Goal: Download file/media

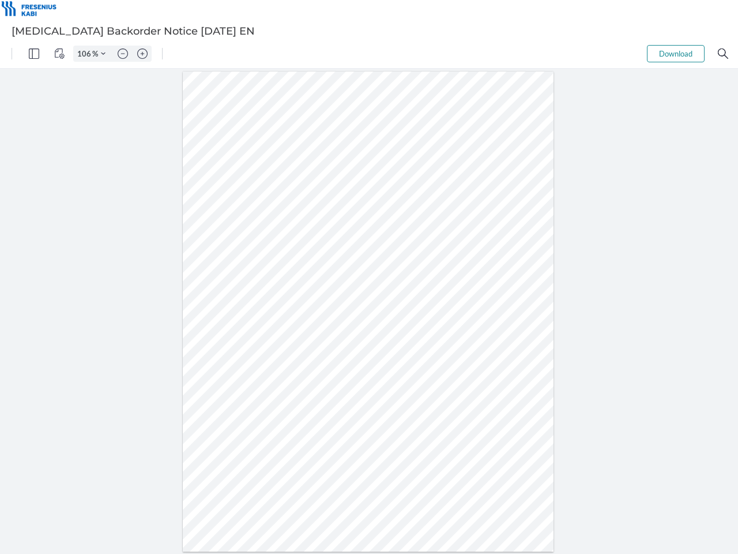
click at [34, 54] on img "Panel" at bounding box center [34, 53] width 10 height 10
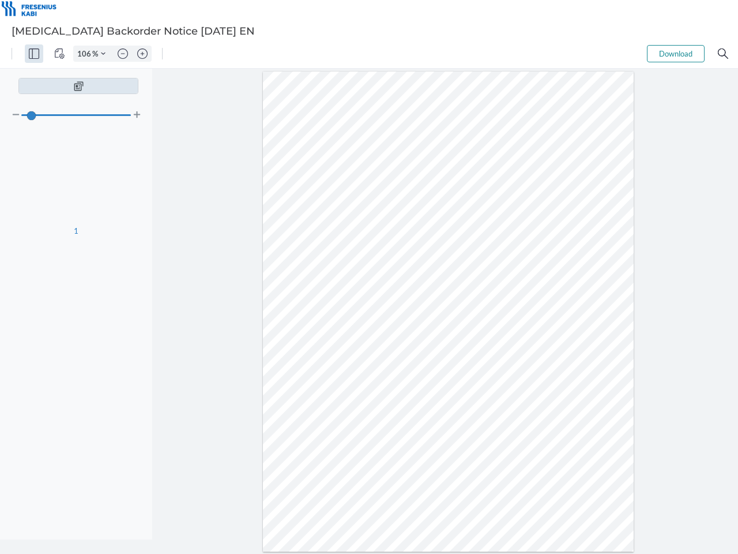
click at [59, 54] on img "View Controls" at bounding box center [59, 53] width 10 height 10
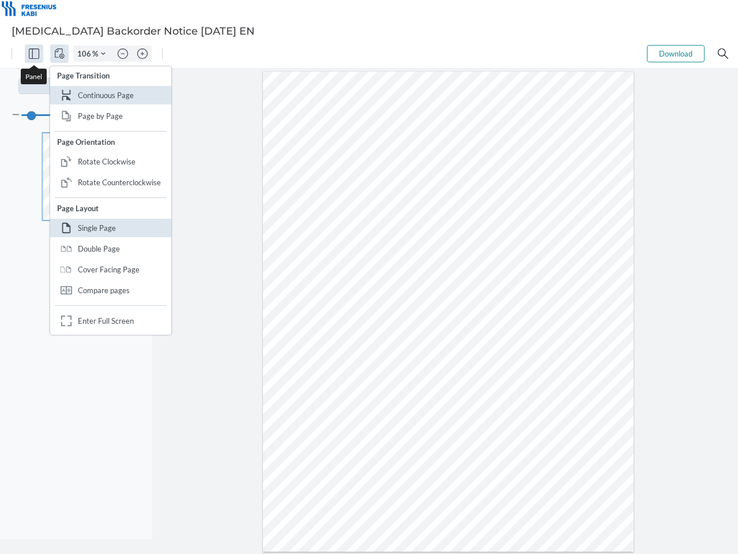
click at [86, 54] on input "106" at bounding box center [83, 53] width 18 height 10
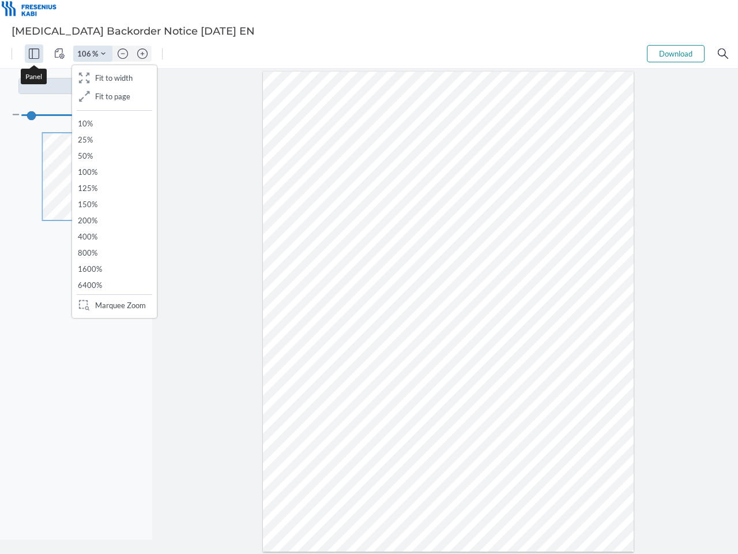
click at [103, 54] on img "Zoom Controls" at bounding box center [103, 53] width 5 height 5
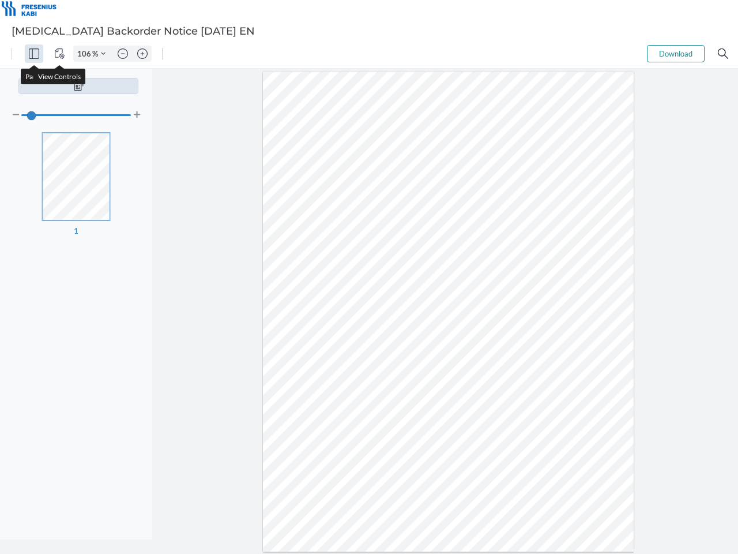
click at [123, 54] on img "Zoom out" at bounding box center [123, 53] width 10 height 10
click at [142, 54] on img "Zoom in" at bounding box center [142, 53] width 10 height 10
type input "106"
click at [676, 54] on button "Download" at bounding box center [676, 53] width 58 height 17
click at [723, 54] on img "Search" at bounding box center [723, 53] width 10 height 10
